Goal: Check status: Check status

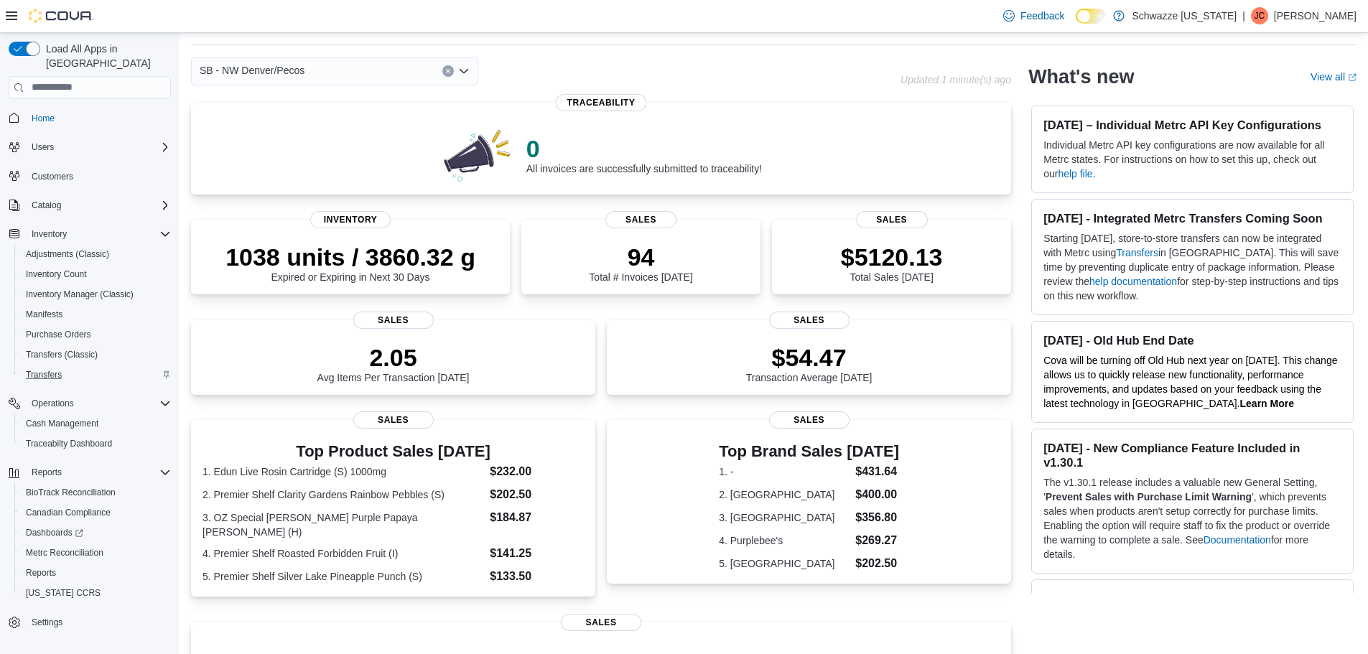
scroll to position [72, 0]
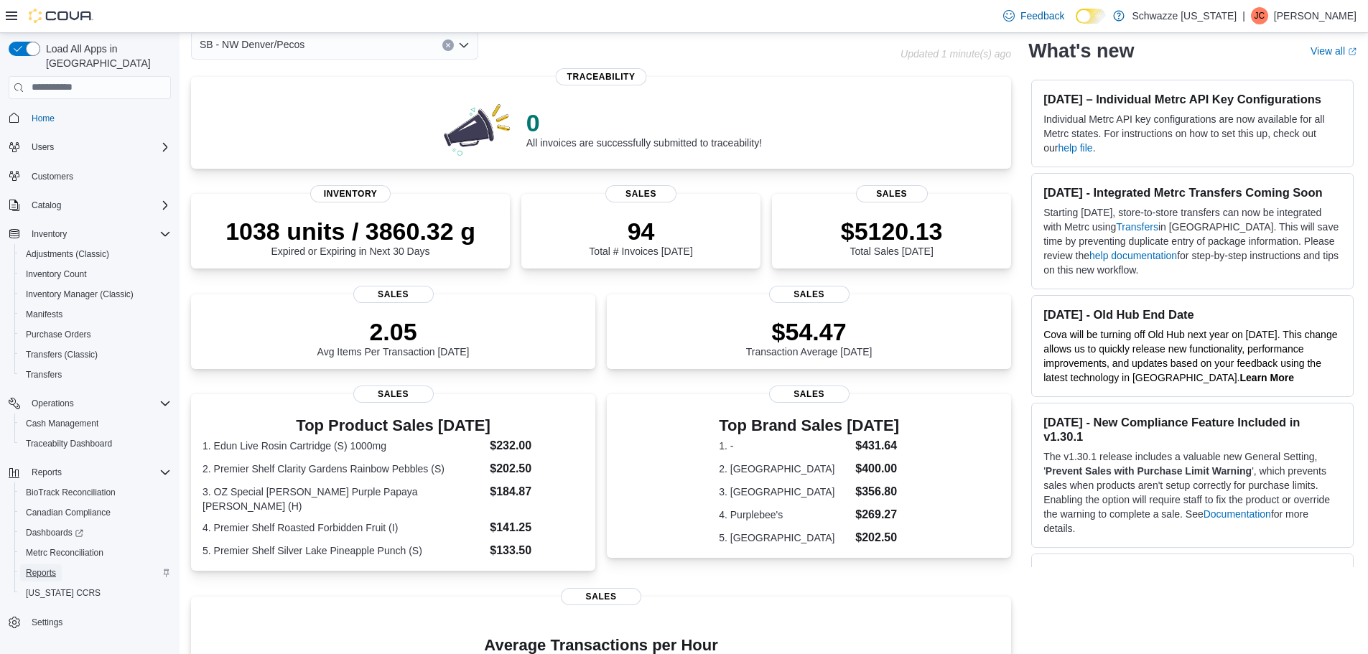
click at [42, 568] on span "Reports" at bounding box center [41, 573] width 30 height 11
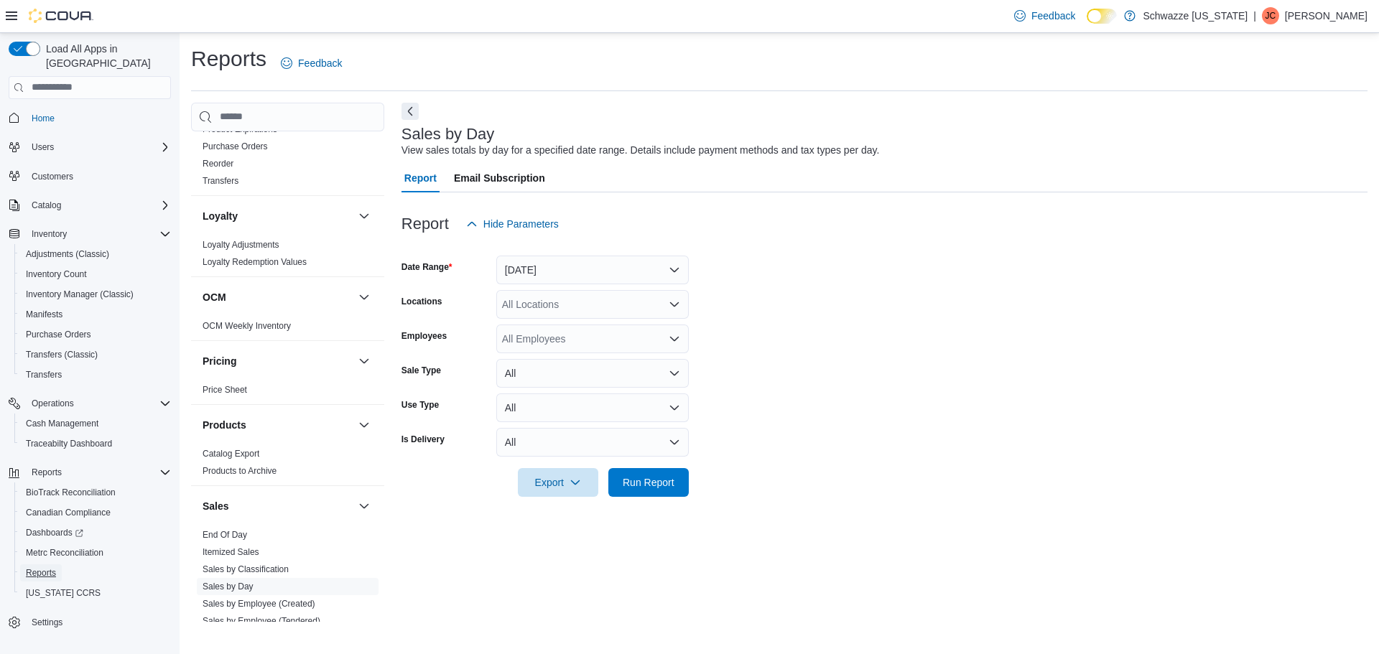
scroll to position [718, 0]
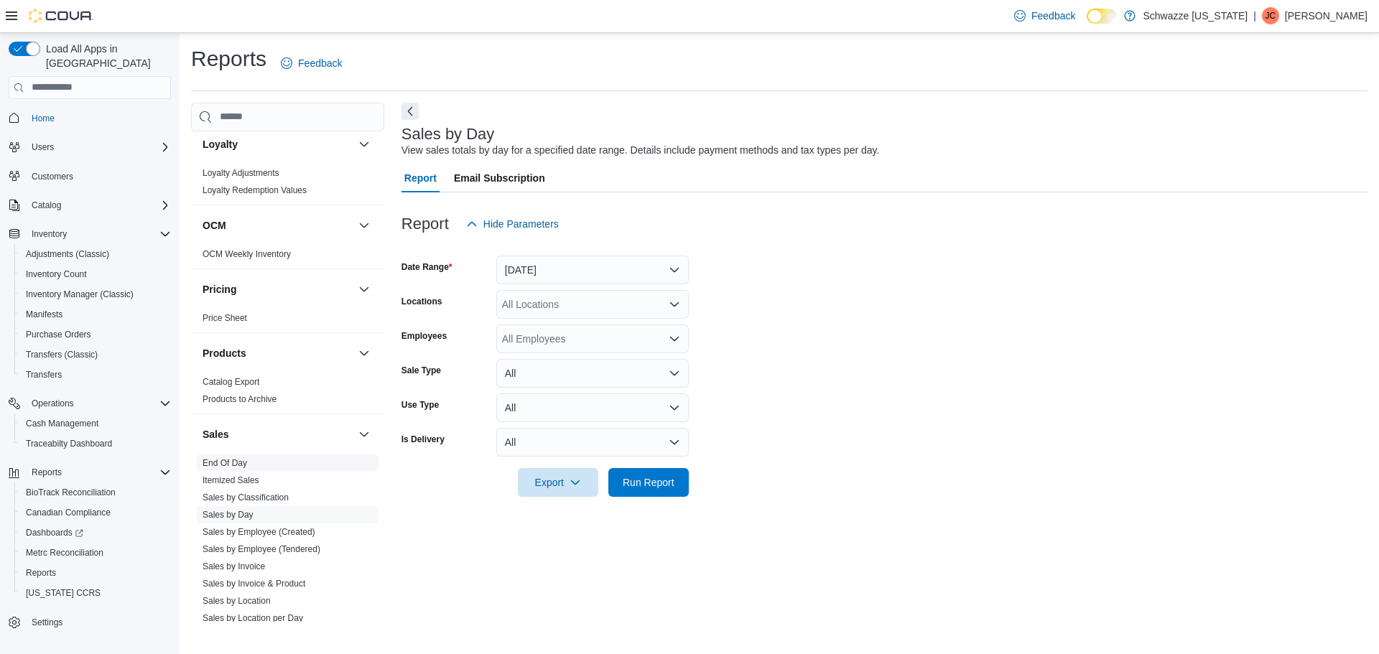
click at [228, 463] on link "End Of Day" at bounding box center [225, 463] width 45 height 10
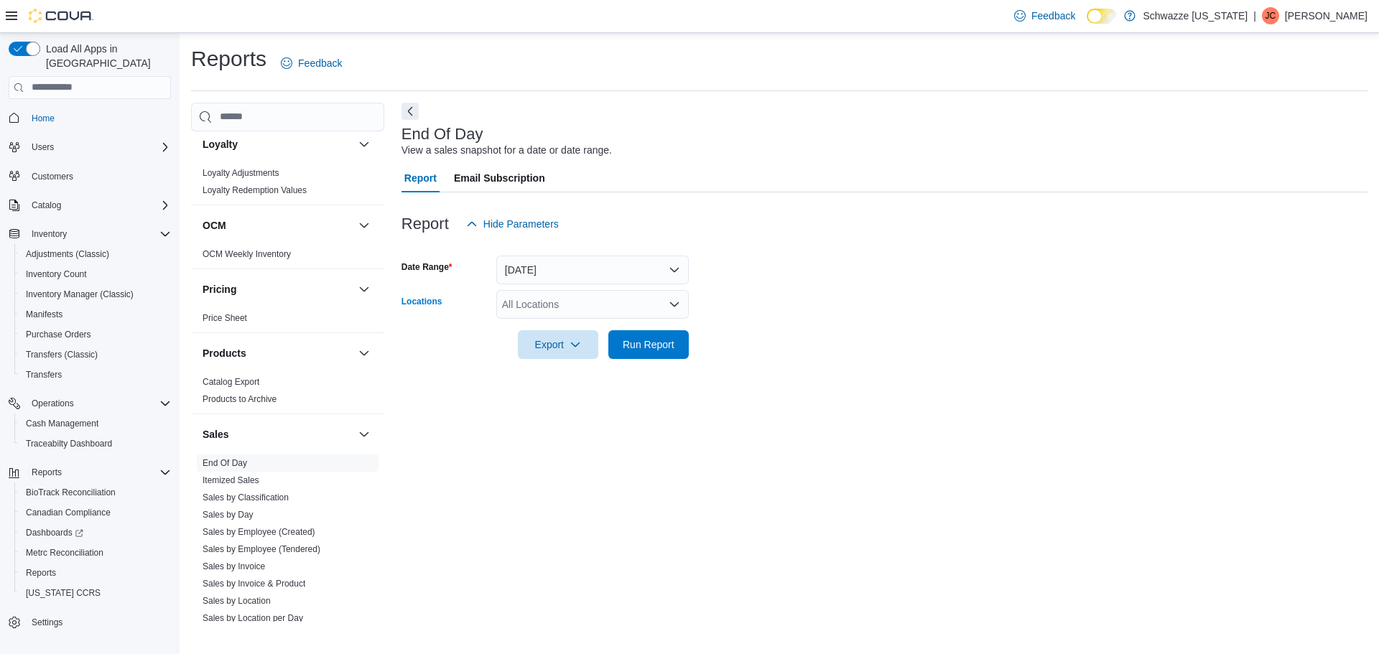
click at [580, 297] on div "All Locations" at bounding box center [592, 304] width 193 height 29
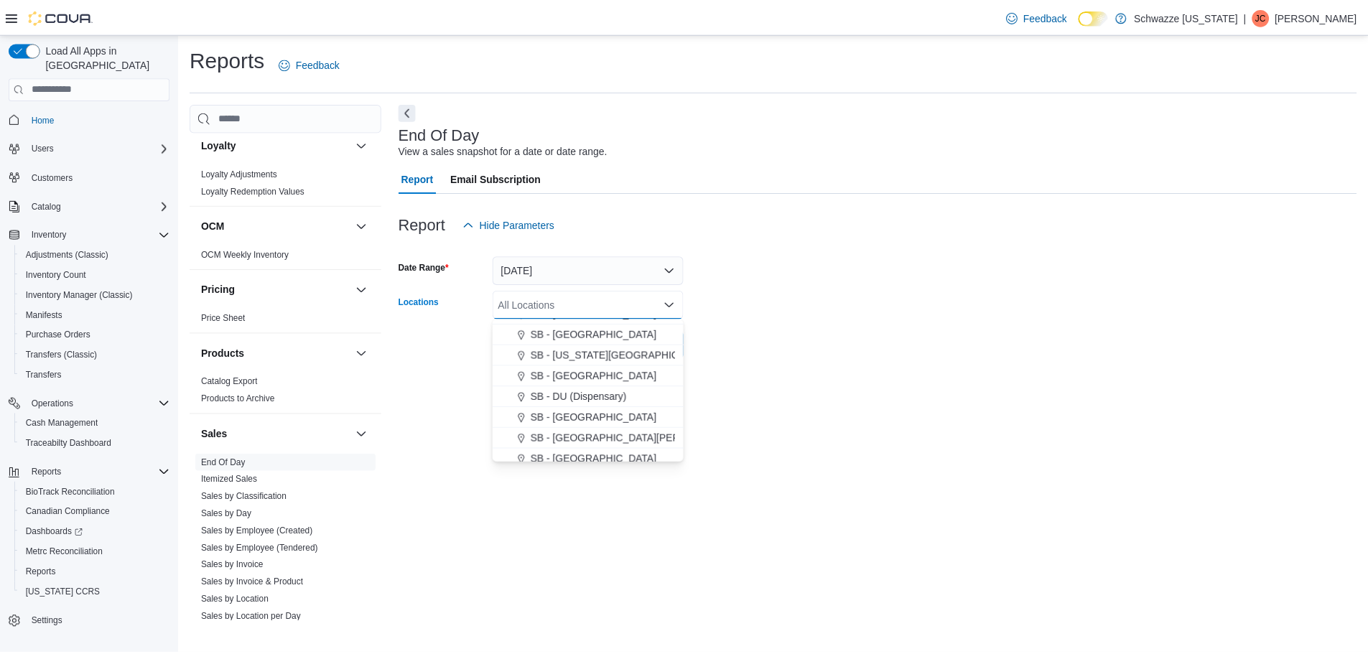
scroll to position [287, 0]
click at [576, 417] on span "SB - [GEOGRAPHIC_DATA]" at bounding box center [597, 416] width 127 height 14
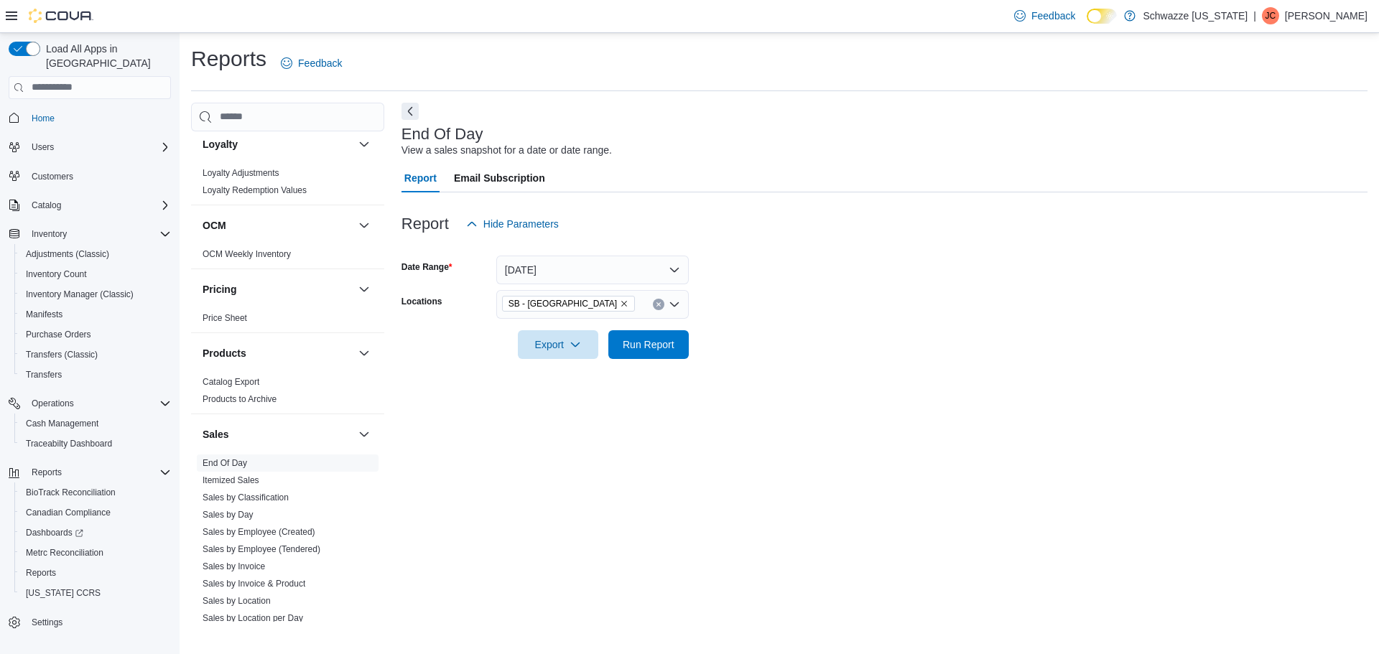
drag, startPoint x: 789, startPoint y: 358, endPoint x: 724, endPoint y: 359, distance: 65.4
click at [789, 359] on div "Report Hide Parameters Date Range [DATE] Locations SB - [GEOGRAPHIC_DATA] Expor…" at bounding box center [885, 285] width 966 height 184
click at [635, 341] on span "Run Report" at bounding box center [649, 344] width 52 height 14
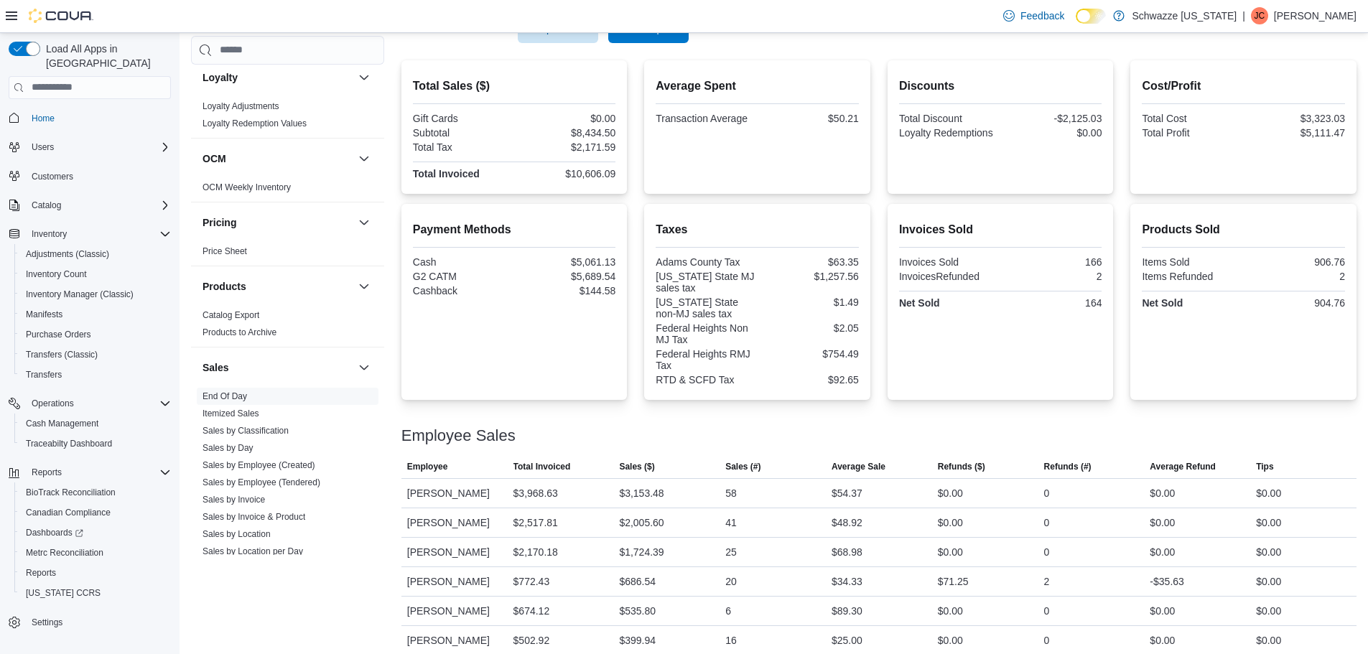
scroll to position [329, 0]
